Goal: Information Seeking & Learning: Learn about a topic

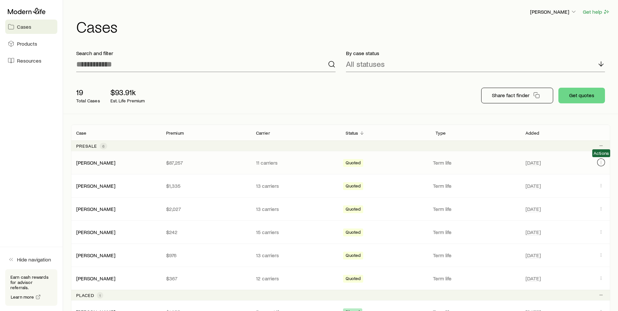
click at [599, 161] on icon "Client cases" at bounding box center [601, 162] width 5 height 5
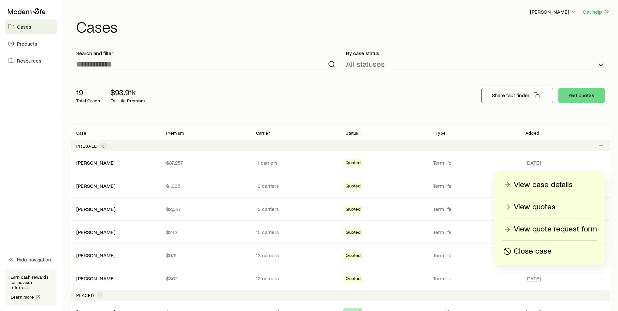
click at [535, 203] on p "View quotes" at bounding box center [535, 207] width 42 height 10
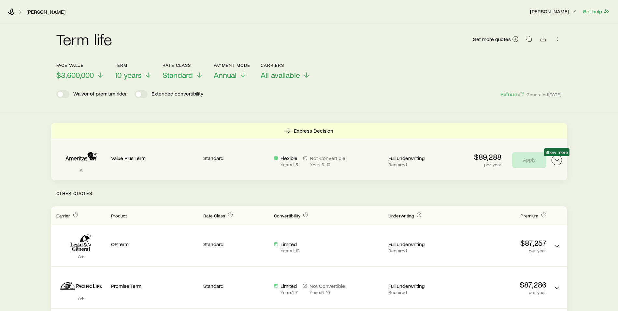
click at [555, 161] on icon "Term quotes" at bounding box center [557, 160] width 8 height 8
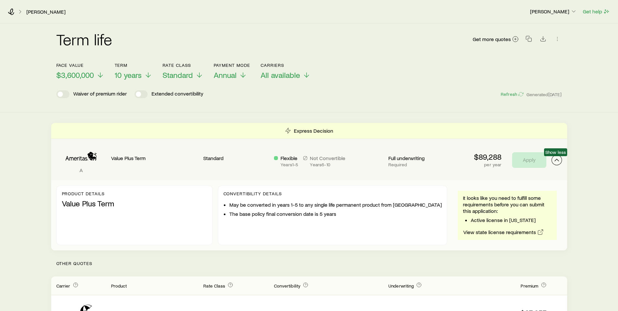
click at [555, 161] on polyline "Term quotes" at bounding box center [557, 160] width 4 height 2
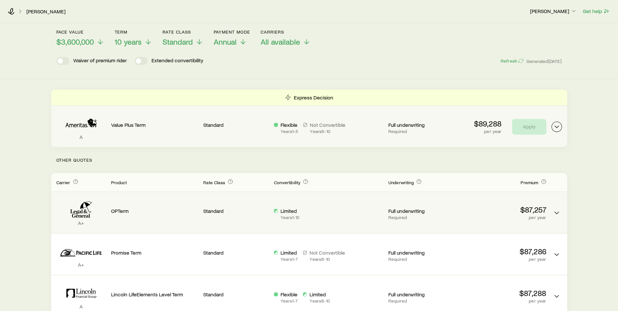
scroll to position [65, 0]
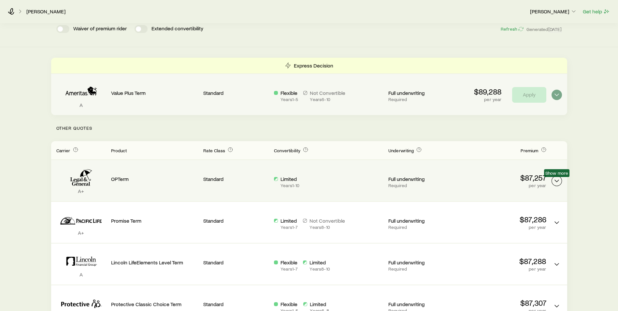
click at [556, 180] on icon "Term quotes" at bounding box center [557, 181] width 8 height 8
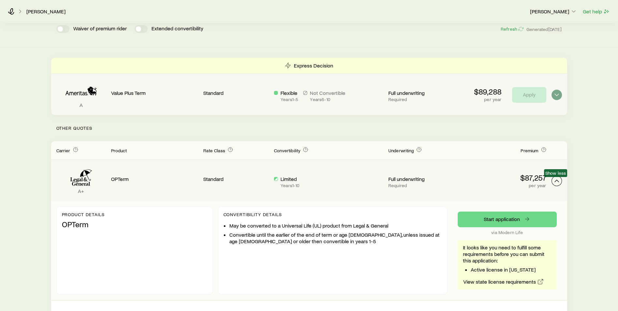
click at [556, 180] on icon "Term quotes" at bounding box center [557, 181] width 8 height 8
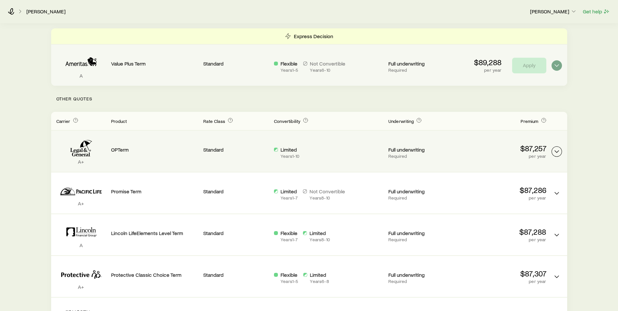
scroll to position [0, 0]
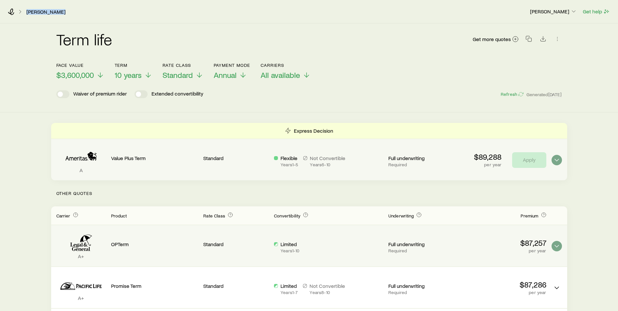
drag, startPoint x: 72, startPoint y: 12, endPoint x: 19, endPoint y: 16, distance: 53.0
click at [19, 16] on div "Aragland, Dan Erik Bloom Get help" at bounding box center [309, 11] width 618 height 23
copy link "[PERSON_NAME]"
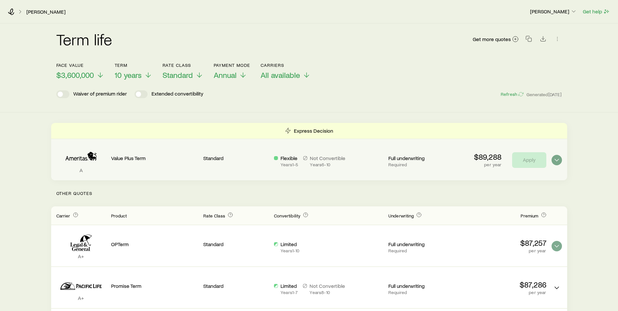
click at [337, 161] on div "Not Convertible Years 6 - 10" at bounding box center [328, 161] width 36 height 12
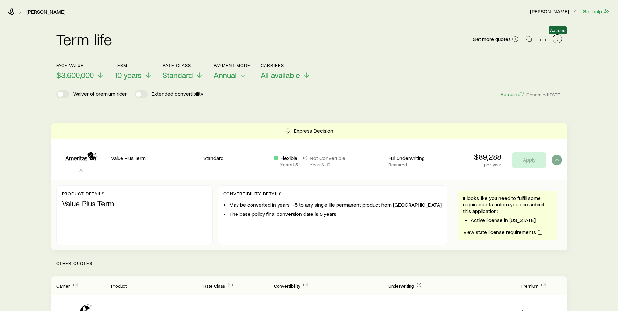
click at [560, 38] on icon "button" at bounding box center [558, 39] width 7 height 7
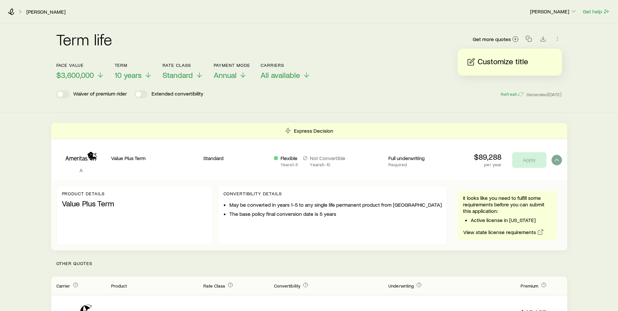
click at [103, 109] on div "Term life Get more quotes Face value $3,600,000 Term 10 years Rate Class Standa…" at bounding box center [309, 67] width 618 height 89
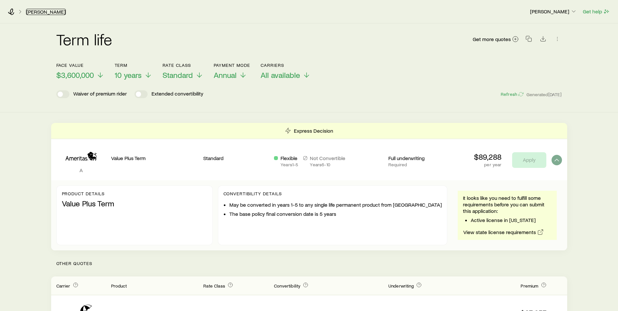
click at [39, 11] on link "[PERSON_NAME]" at bounding box center [46, 12] width 40 height 6
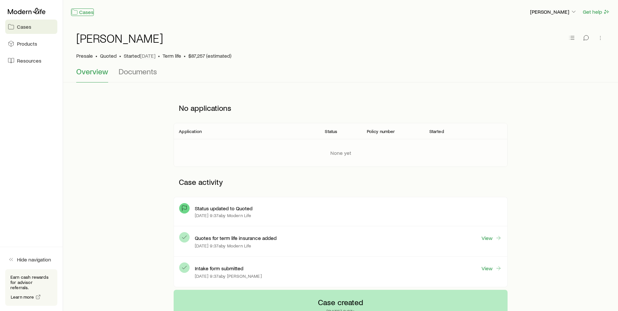
click at [82, 11] on link "Cases" at bounding box center [82, 11] width 23 height 7
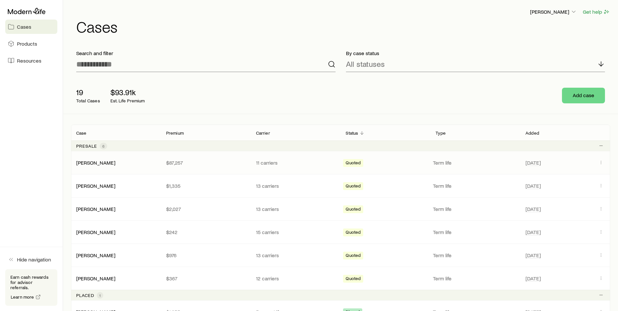
click at [101, 159] on div "Aragland, Dan $87,257 11 carriers Quoted Term life Aug 20" at bounding box center [341, 162] width 540 height 23
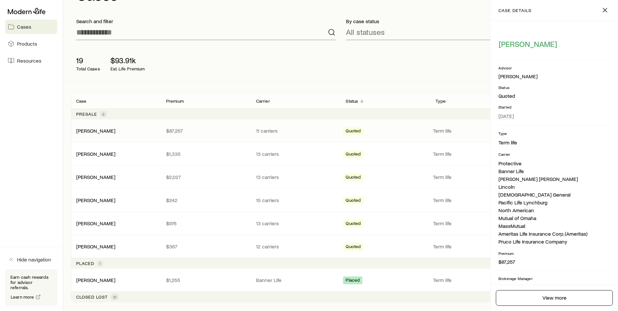
scroll to position [70, 0]
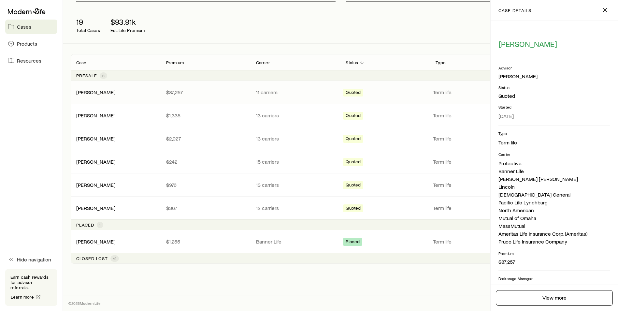
click at [522, 278] on p "Brokerage Manager" at bounding box center [555, 278] width 112 height 5
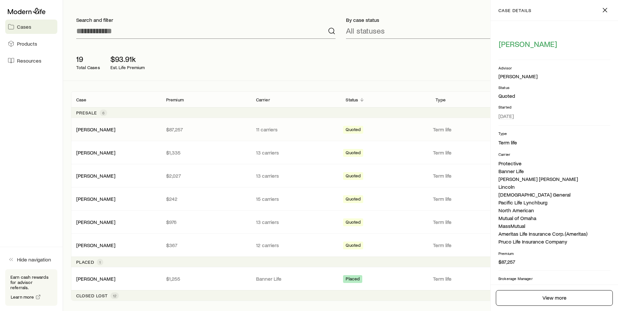
scroll to position [0, 0]
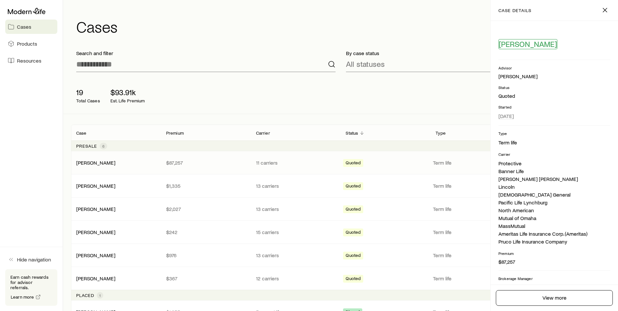
click at [536, 43] on span "[PERSON_NAME]" at bounding box center [528, 43] width 58 height 9
